Goal: Information Seeking & Learning: Compare options

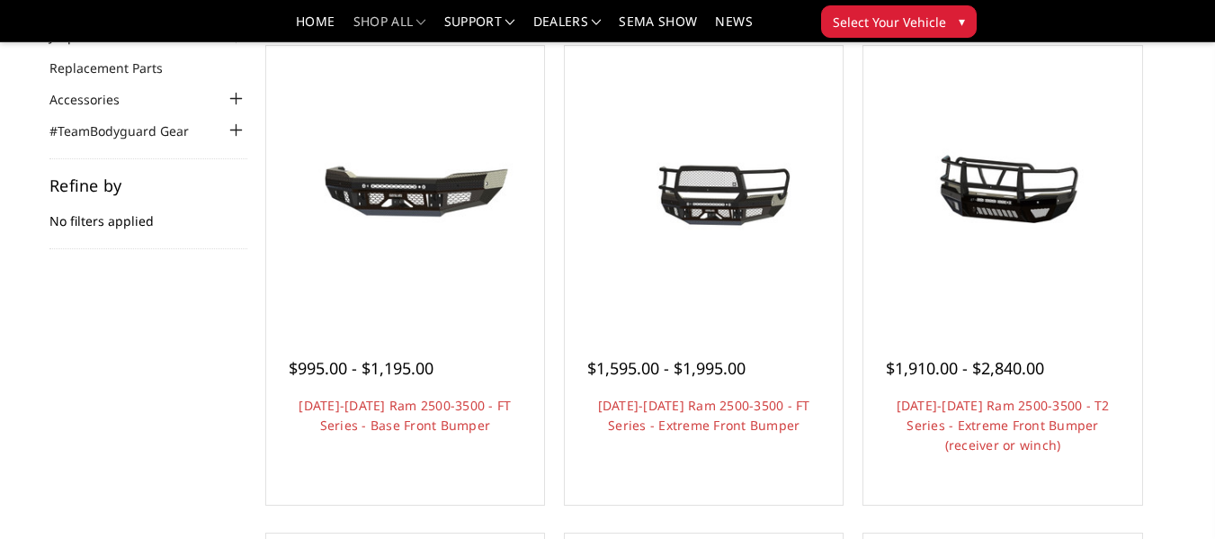
scroll to position [180, 0]
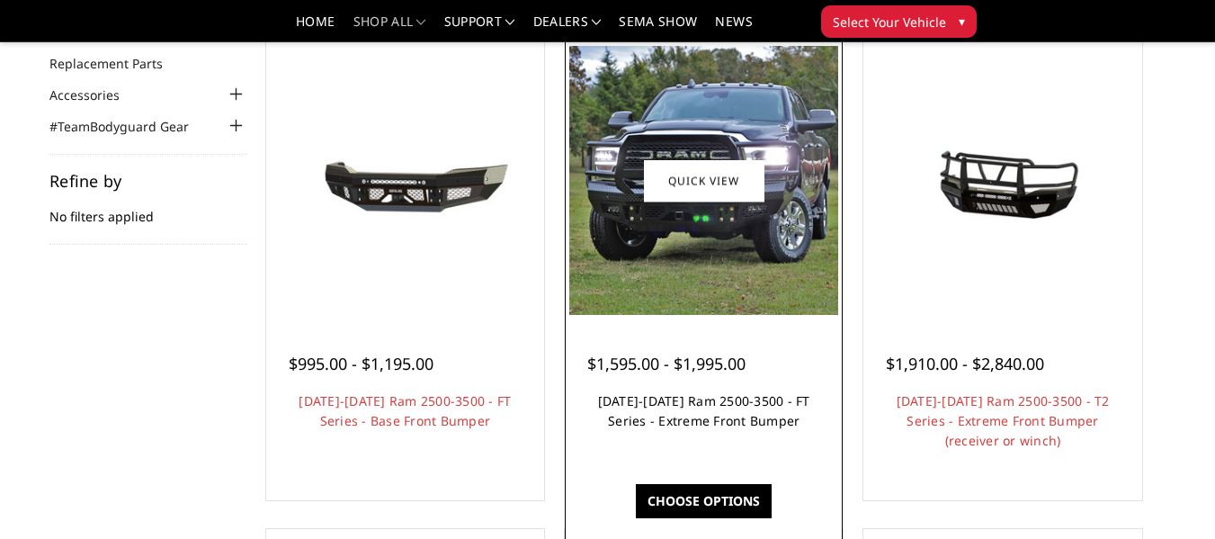
click at [678, 429] on link "[DATE]-[DATE] Ram 2500-3500 - FT Series - Extreme Front Bumper" at bounding box center [704, 410] width 212 height 37
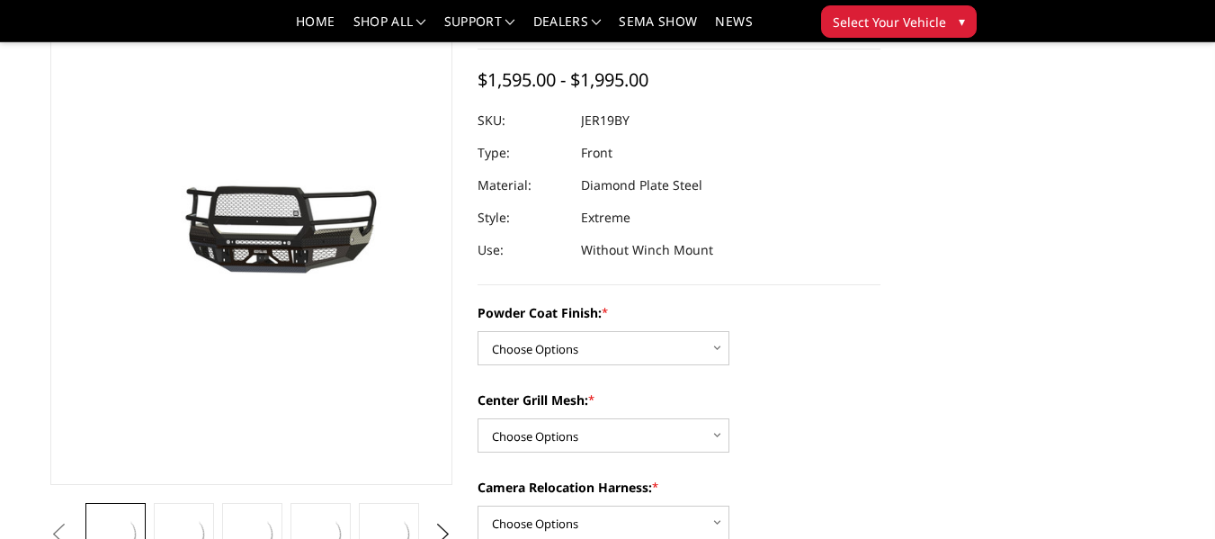
scroll to position [180, 0]
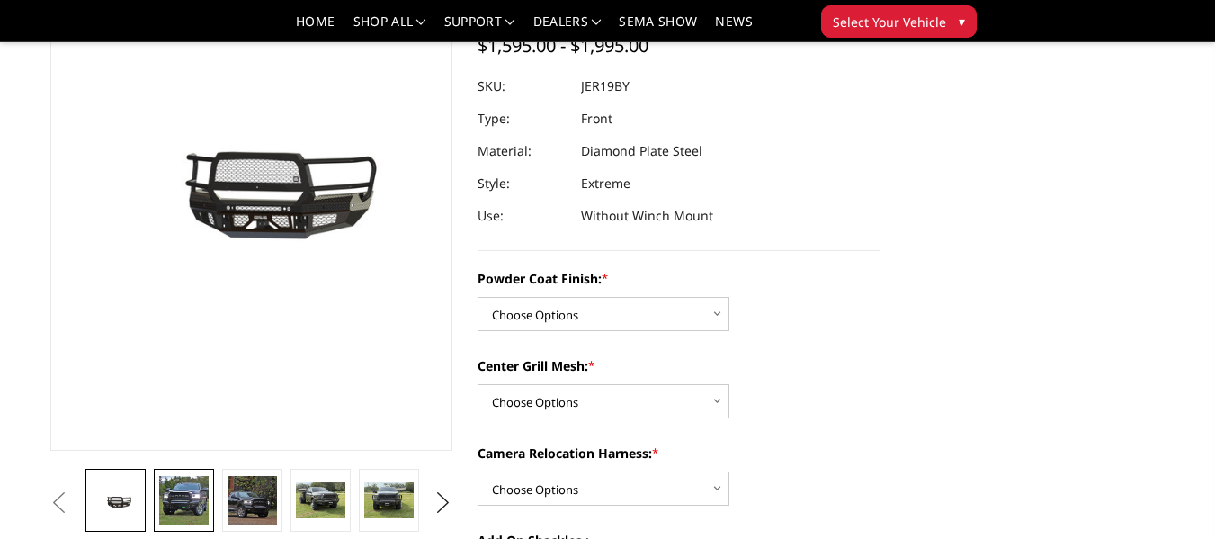
click at [189, 491] on img at bounding box center [183, 500] width 49 height 49
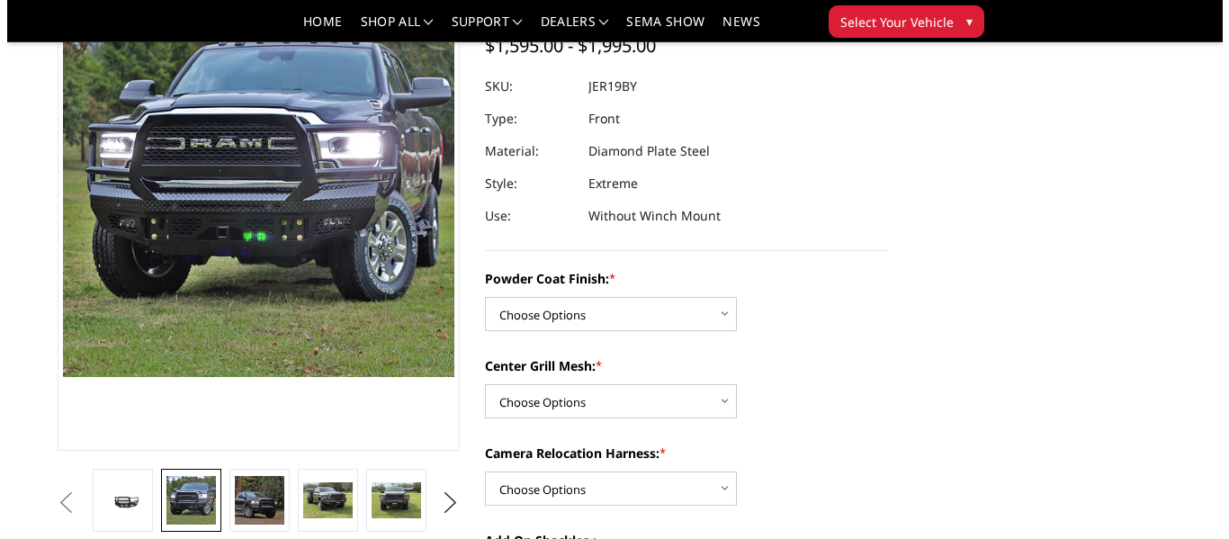
scroll to position [76, 0]
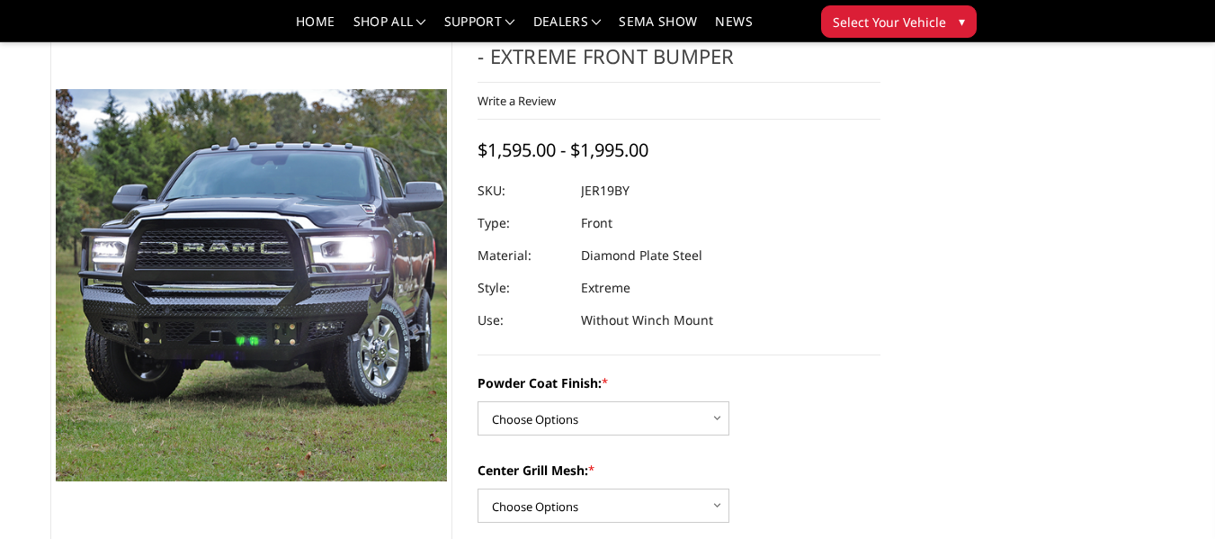
click at [256, 365] on img at bounding box center [242, 194] width 1151 height 1151
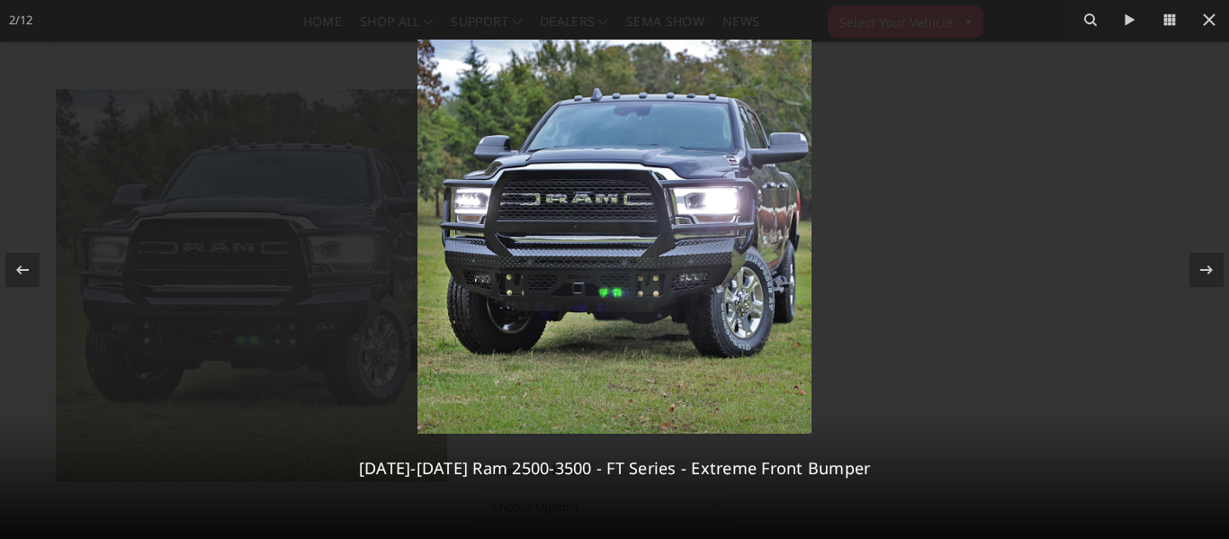
click at [581, 223] on img at bounding box center [614, 237] width 394 height 394
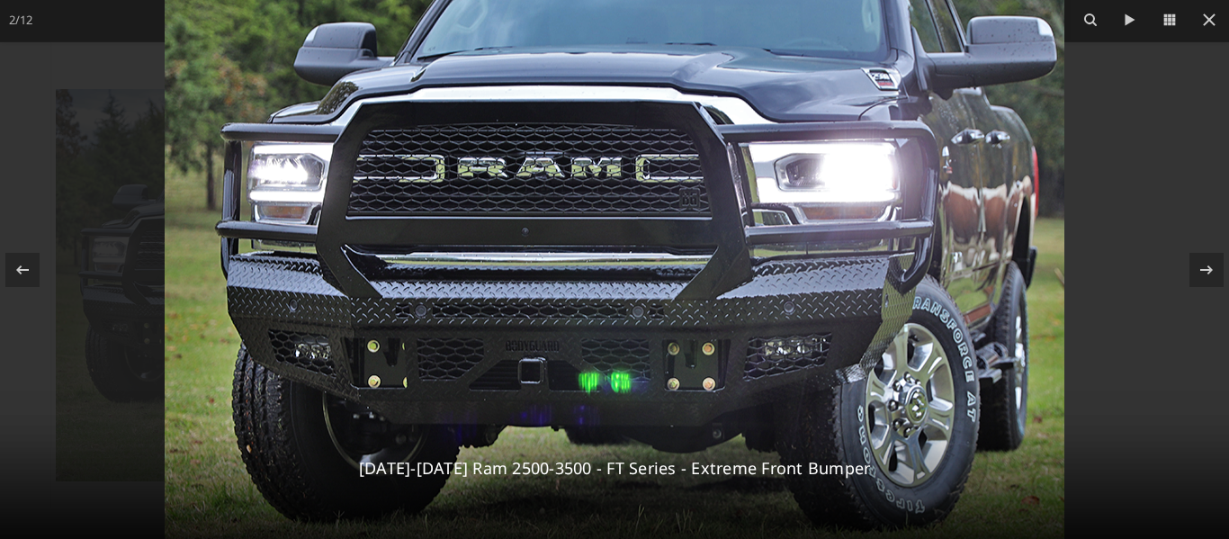
click at [581, 223] on img at bounding box center [615, 254] width 900 height 900
click at [1214, 264] on div "2 / 12 2019-2025 Ram 2500-3500 - FT Series - Extreme Front Bumper" at bounding box center [614, 269] width 1229 height 539
click at [1208, 268] on icon at bounding box center [1206, 270] width 22 height 22
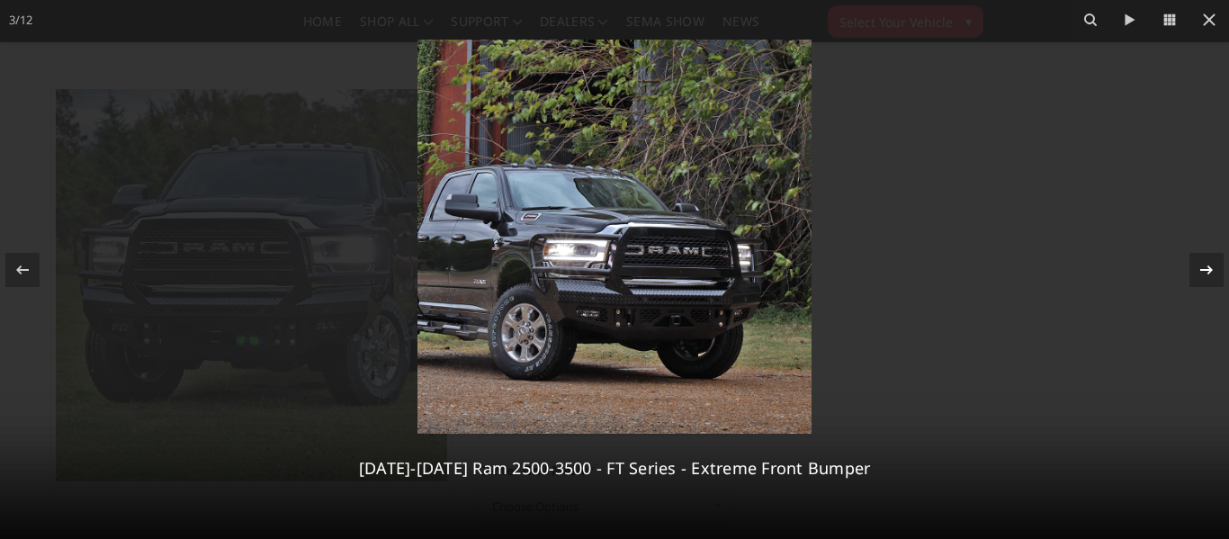
click at [1208, 268] on icon at bounding box center [1206, 270] width 22 height 22
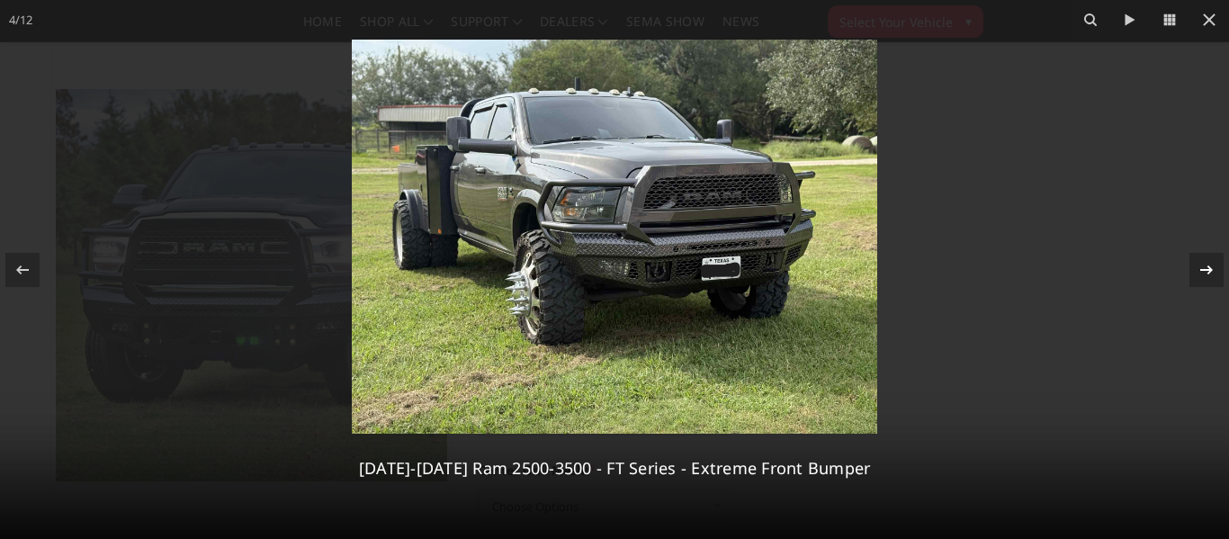
click at [1208, 268] on div "4 / 12 2019-2025 Ram 2500-3500 - FT Series - Extreme Front Bumper" at bounding box center [614, 269] width 1229 height 539
click at [1206, 271] on icon at bounding box center [1206, 270] width 22 height 22
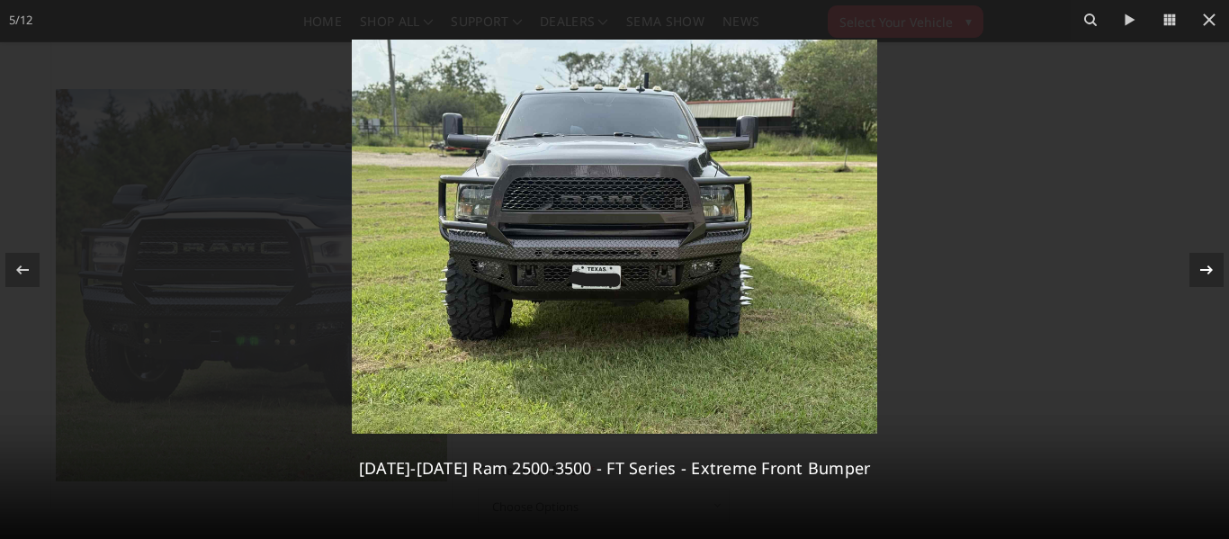
click at [1206, 271] on icon at bounding box center [1206, 270] width 22 height 22
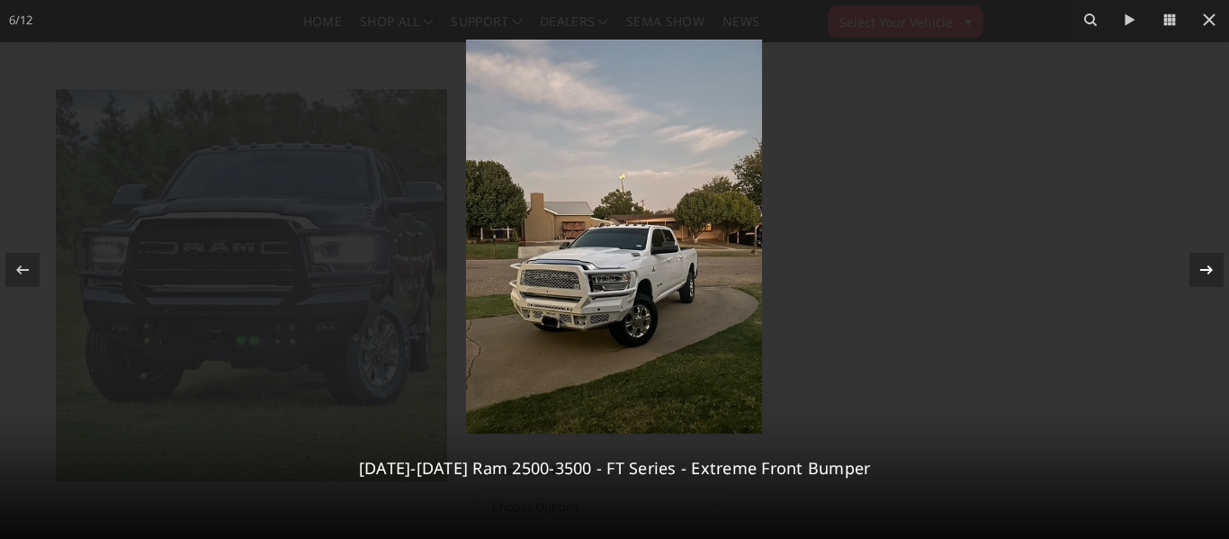
click at [1206, 271] on icon at bounding box center [1206, 270] width 22 height 22
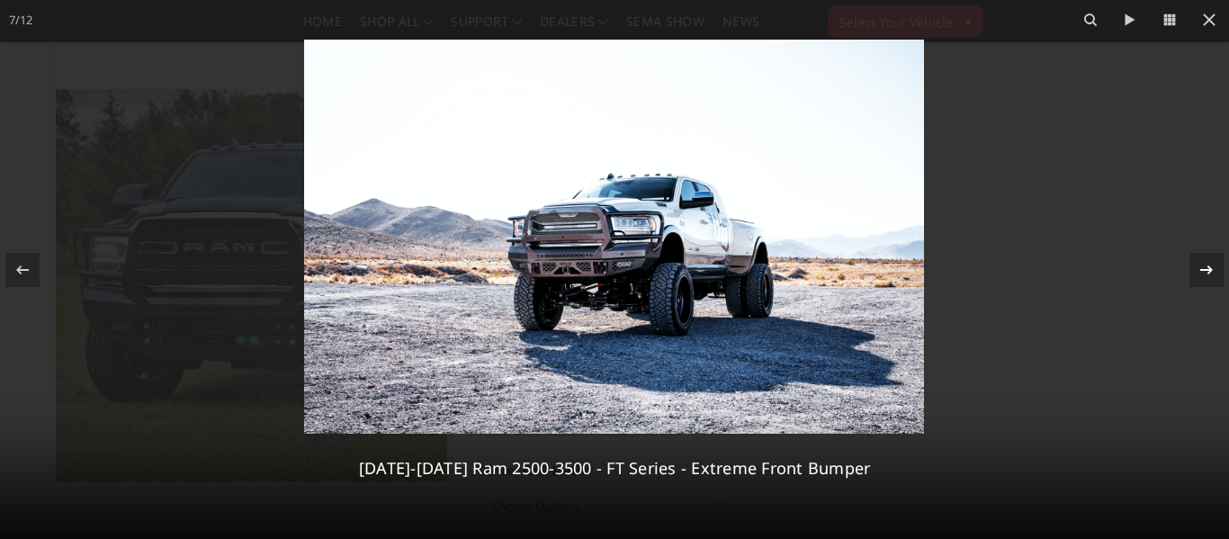
click at [1206, 271] on icon at bounding box center [1206, 270] width 22 height 22
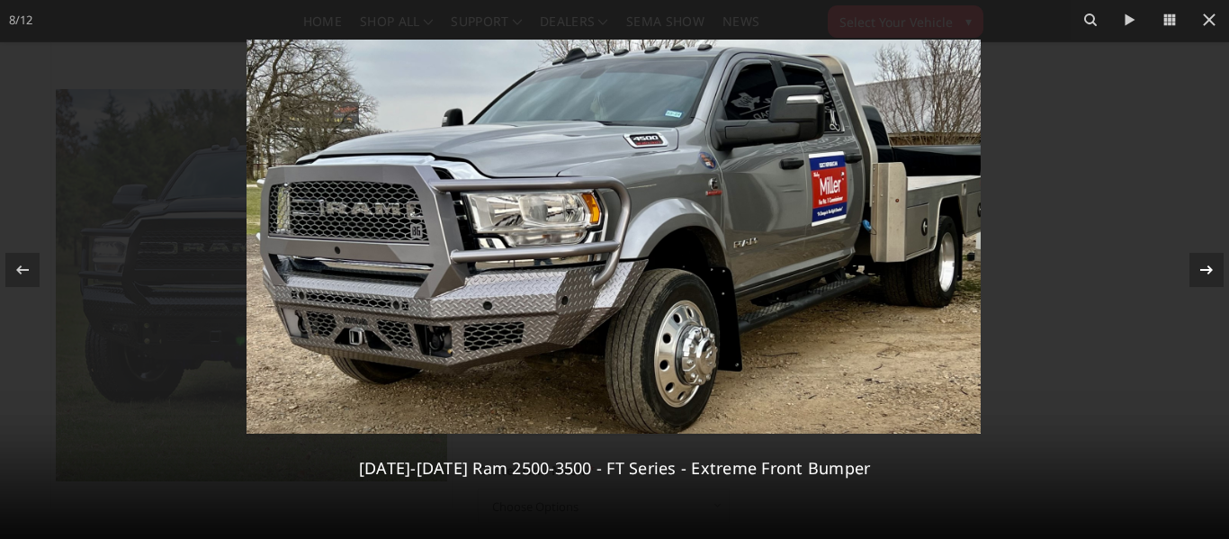
click at [1204, 268] on div "8 / 12 2019-2025 Ram 2500-3500 - FT Series - Extreme Front Bumper" at bounding box center [614, 269] width 1229 height 539
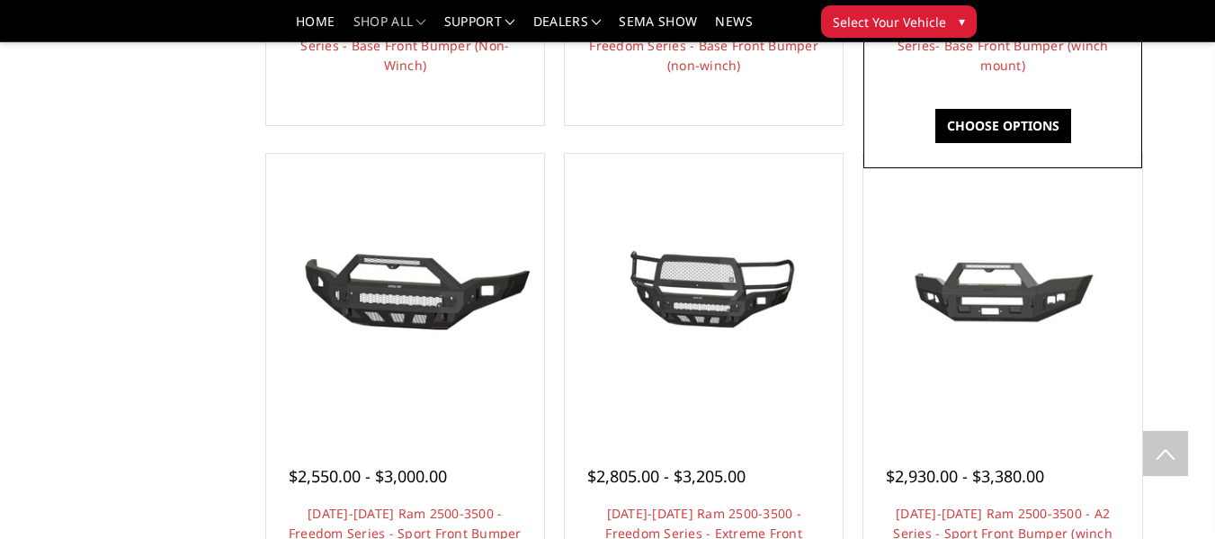
scroll to position [1079, 0]
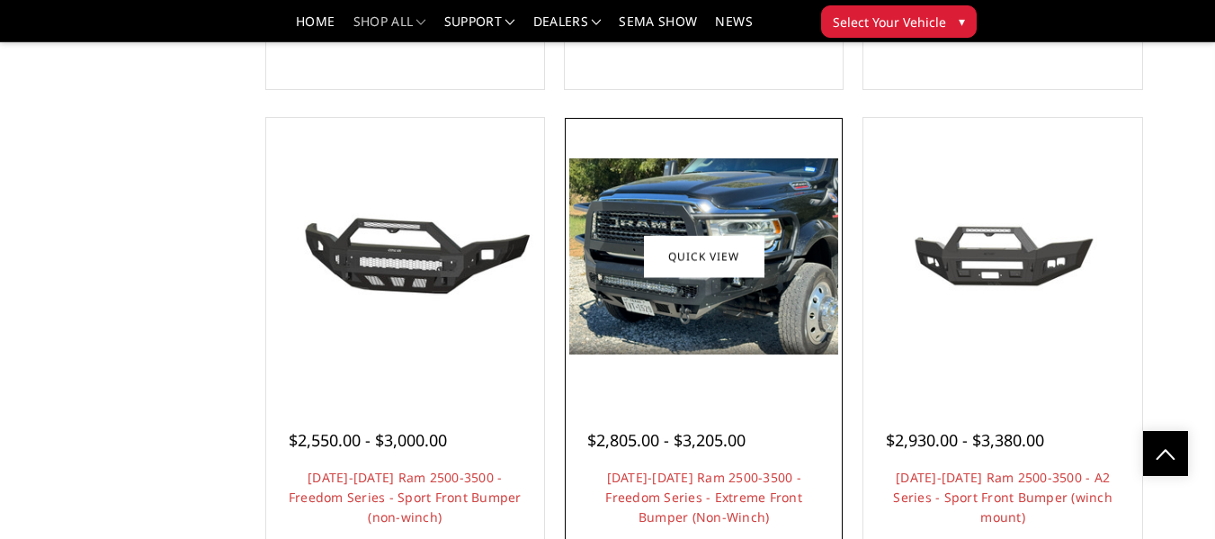
click at [721, 297] on img at bounding box center [703, 256] width 269 height 196
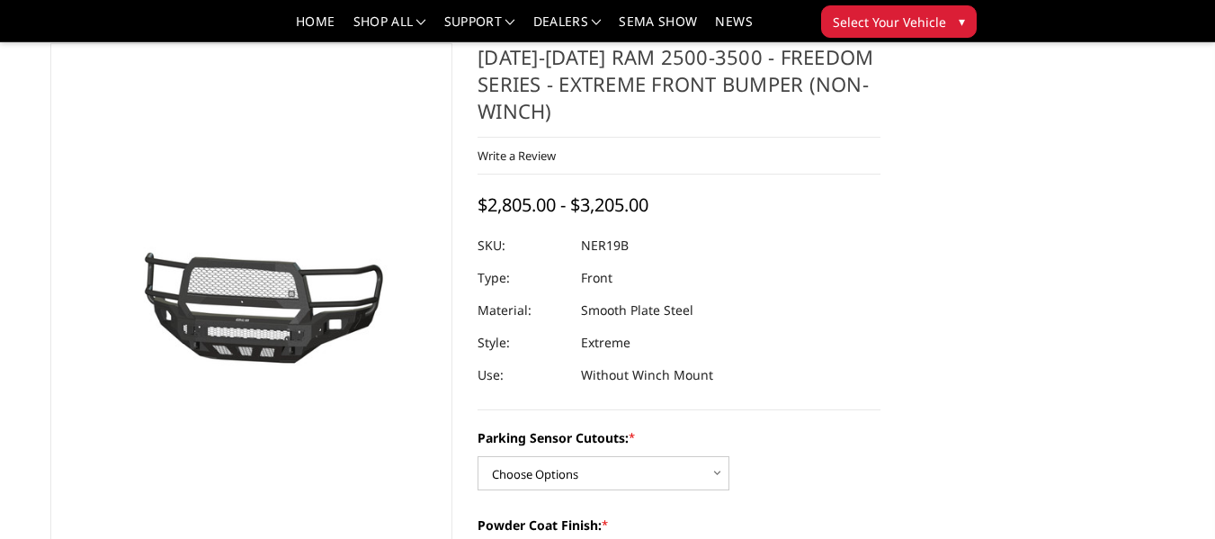
scroll to position [180, 0]
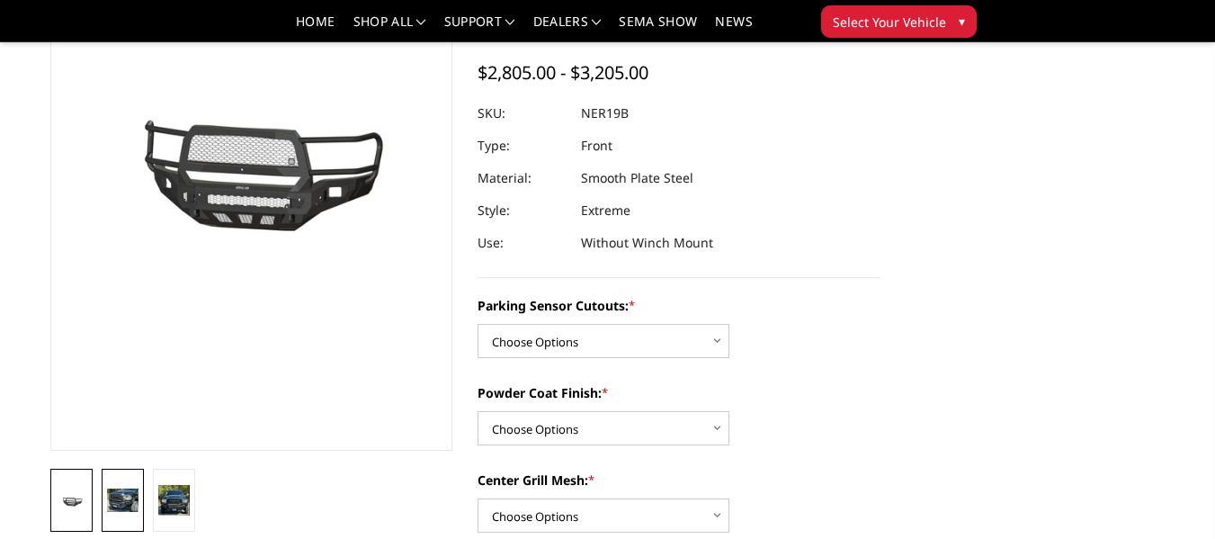
click at [132, 490] on img at bounding box center [122, 499] width 31 height 23
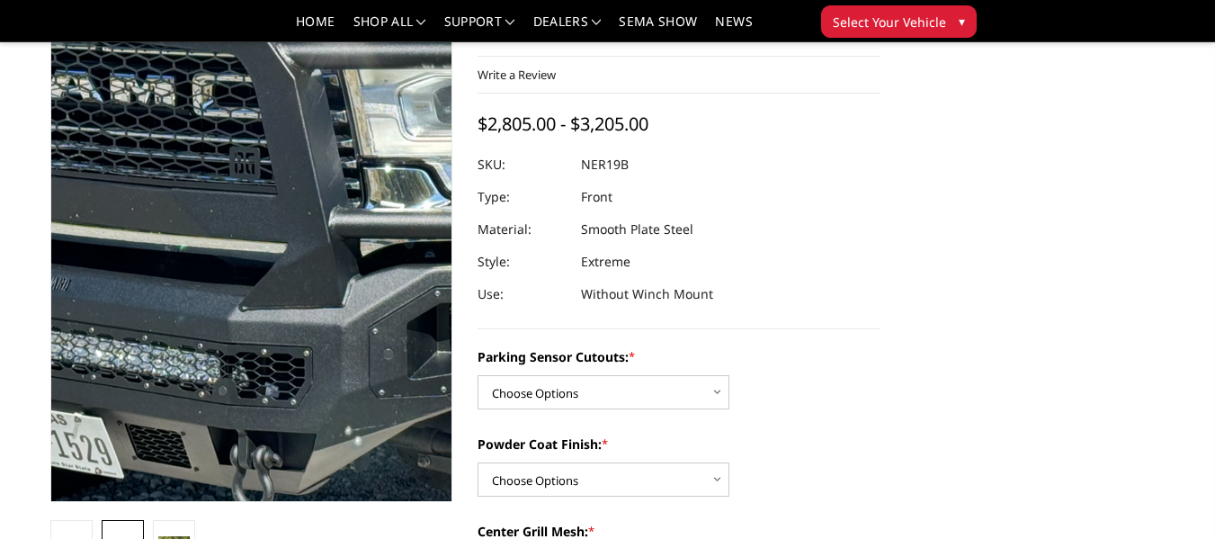
click at [207, 246] on img at bounding box center [334, 225] width 1151 height 837
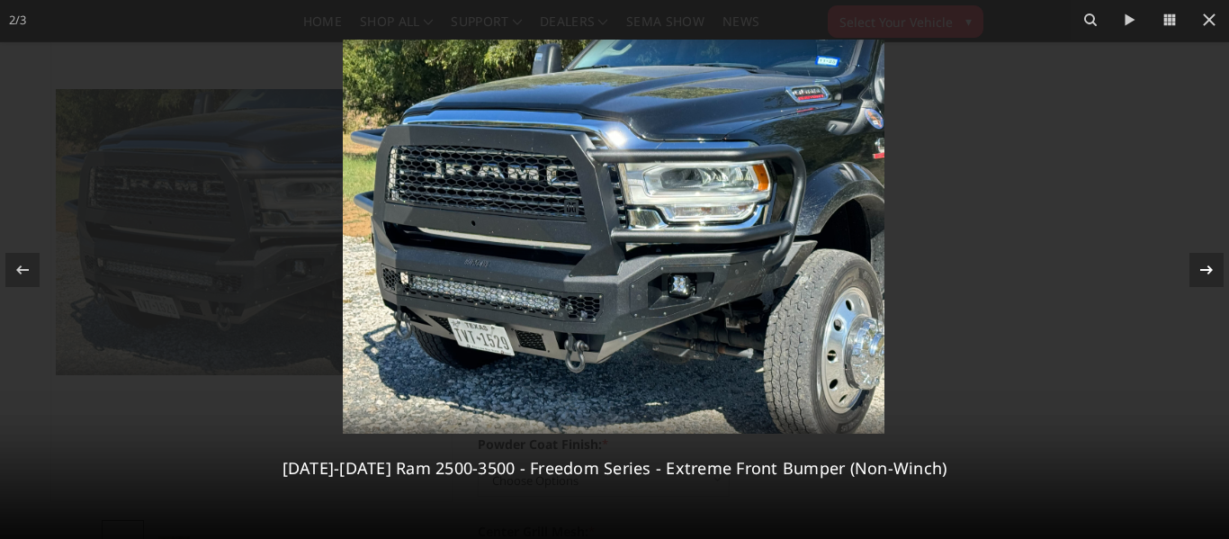
click at [1208, 272] on icon at bounding box center [1206, 268] width 13 height 9
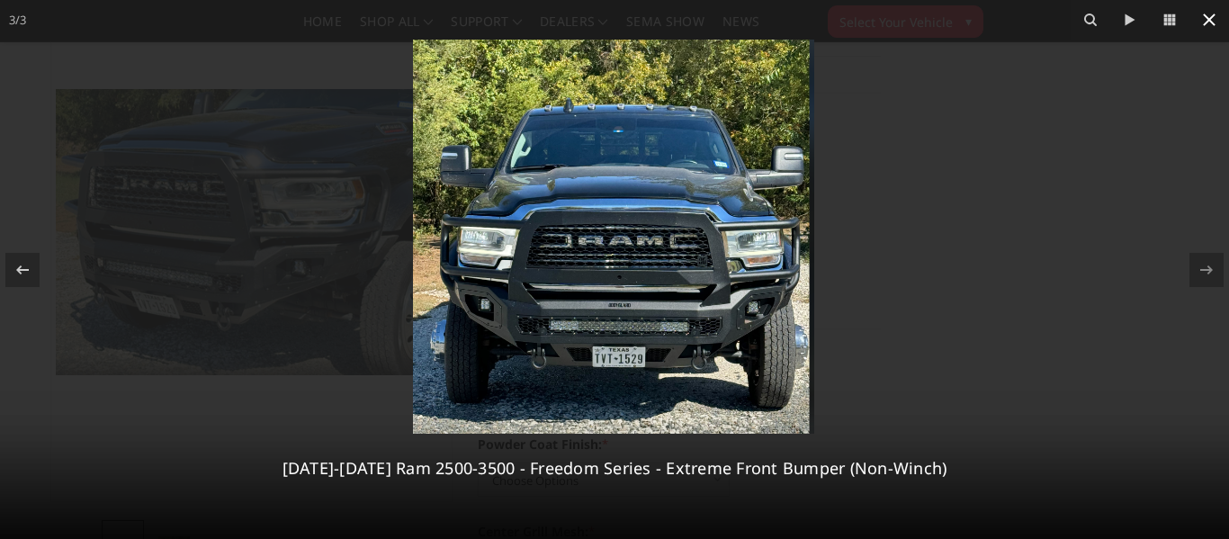
click at [1214, 25] on icon at bounding box center [1209, 20] width 22 height 22
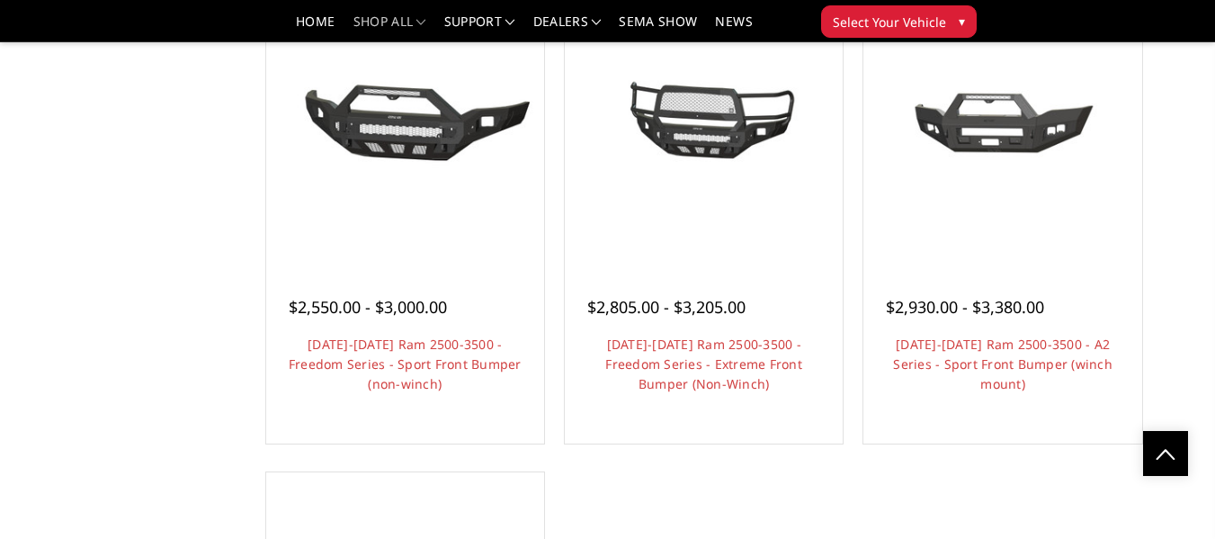
scroll to position [1169, 0]
